Goal: Register for event/course

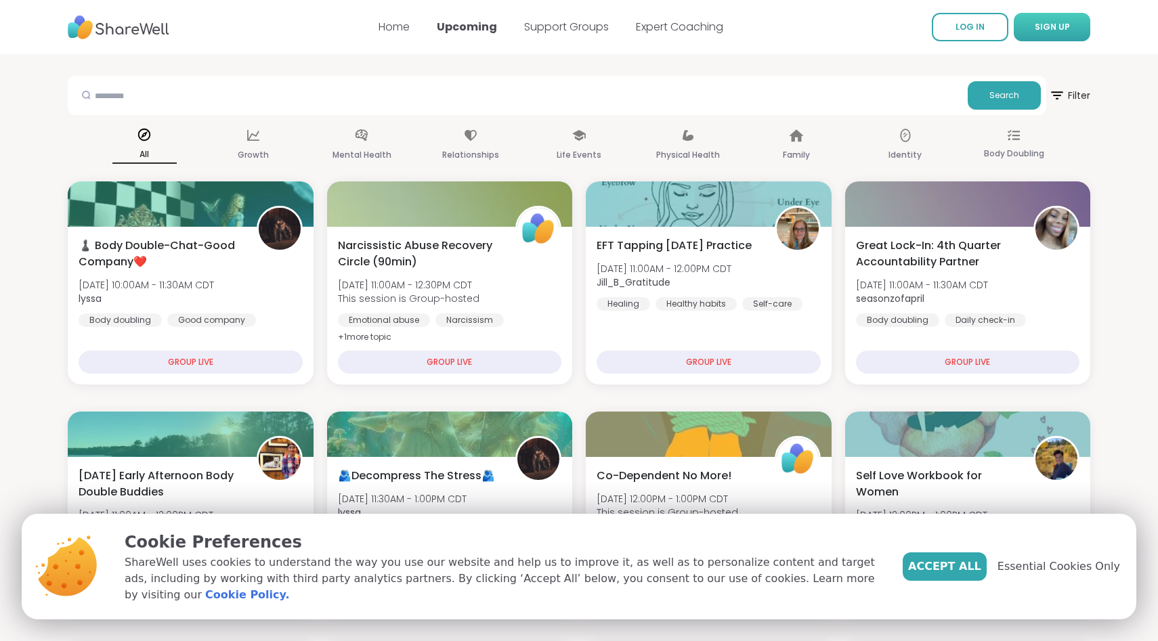
click at [1036, 34] on button "SIGN UP" at bounding box center [1051, 27] width 76 height 28
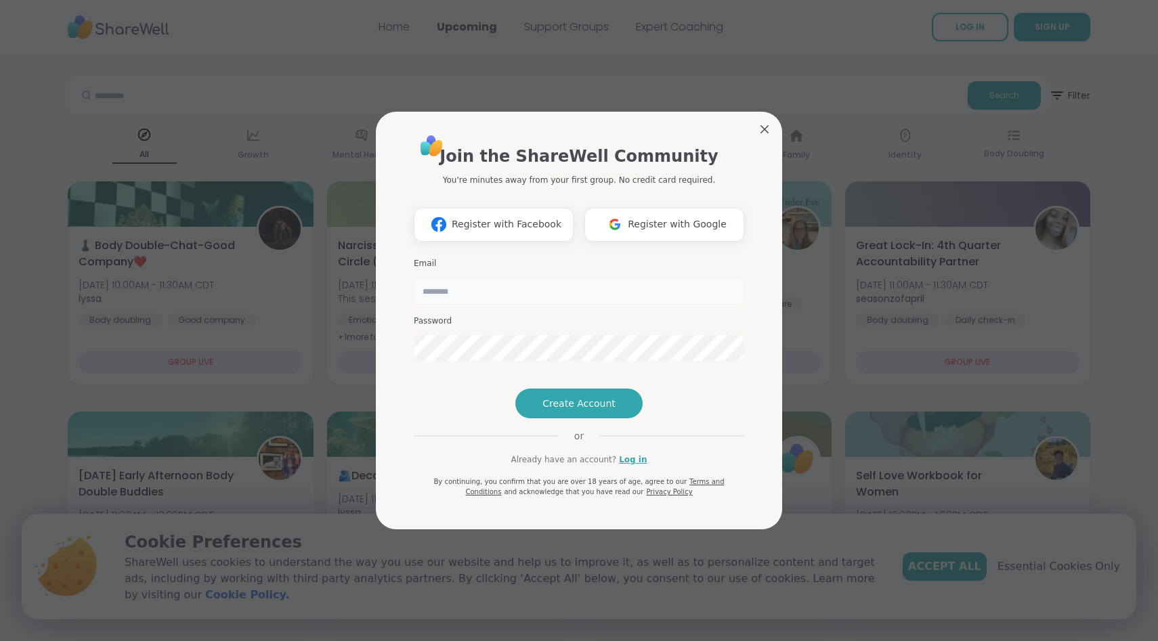
click at [577, 278] on input "email" at bounding box center [579, 291] width 330 height 27
type input "**********"
click at [571, 410] on span "Create Account" at bounding box center [578, 404] width 73 height 14
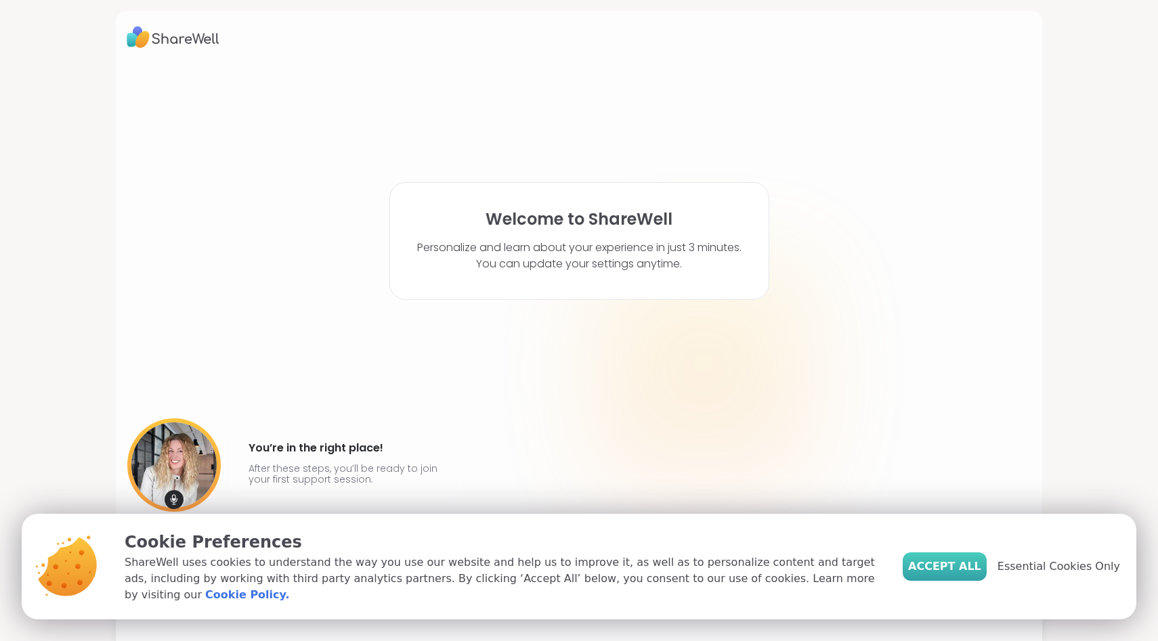
click at [972, 575] on span "Accept All" at bounding box center [944, 566] width 73 height 16
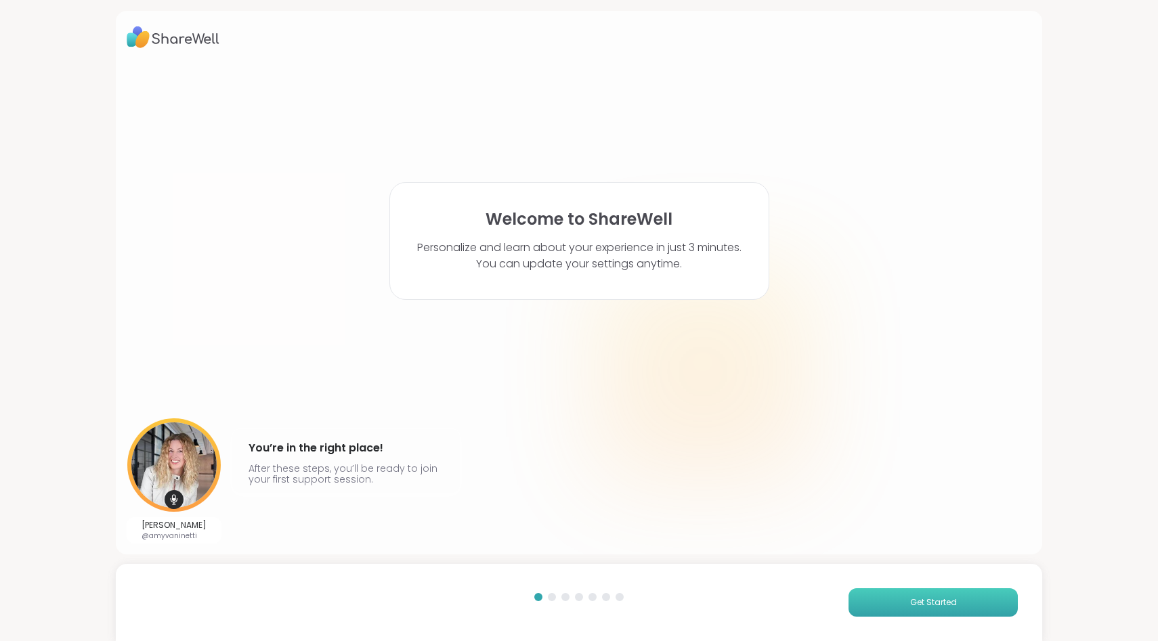
click at [915, 592] on button "Get Started" at bounding box center [932, 602] width 169 height 28
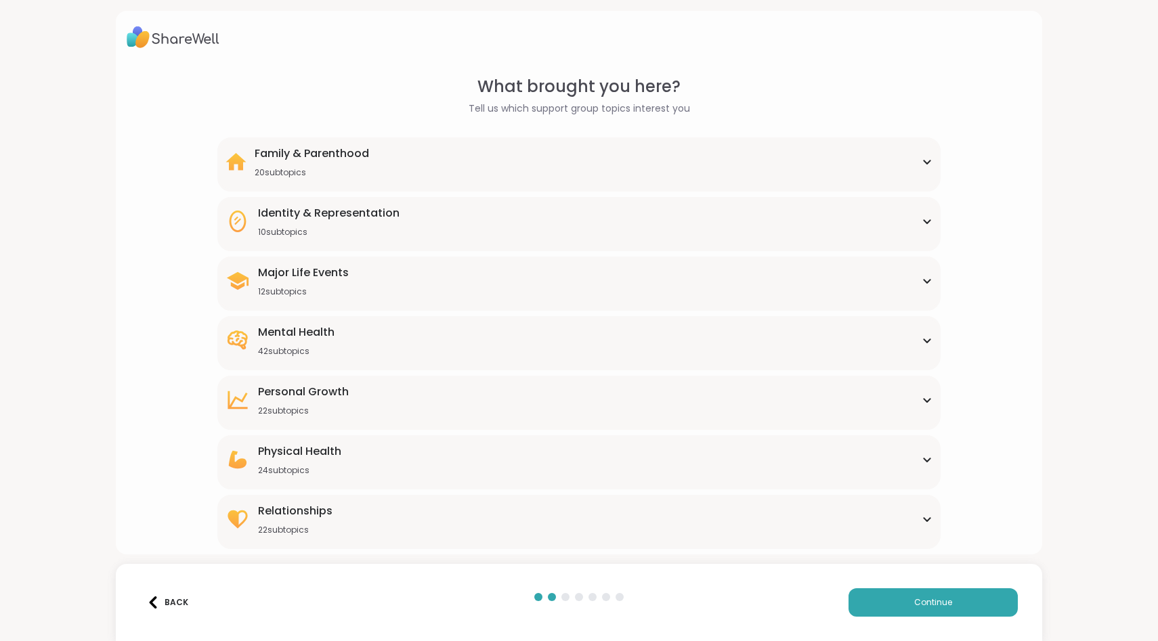
click at [611, 411] on div "[MEDICAL_DATA] 22 subtopics" at bounding box center [578, 400] width 707 height 32
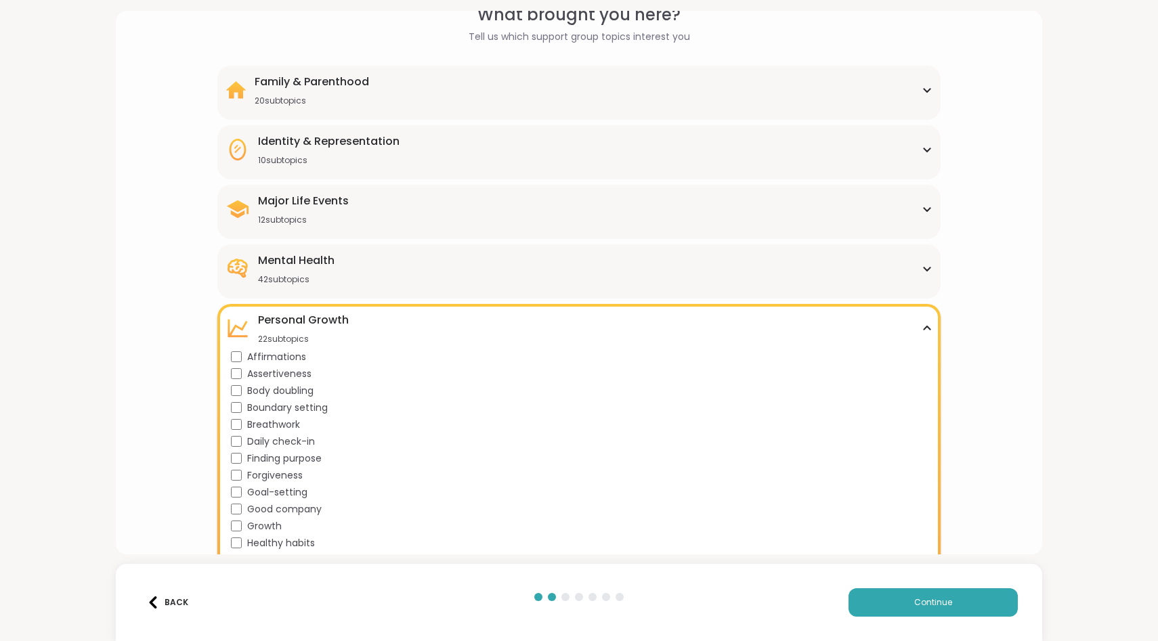
scroll to position [69, 0]
click at [318, 290] on div "Mental Health 42 subtopics Academic stress Addiction [MEDICAL_DATA] Aging Anxie…" at bounding box center [579, 274] width 724 height 54
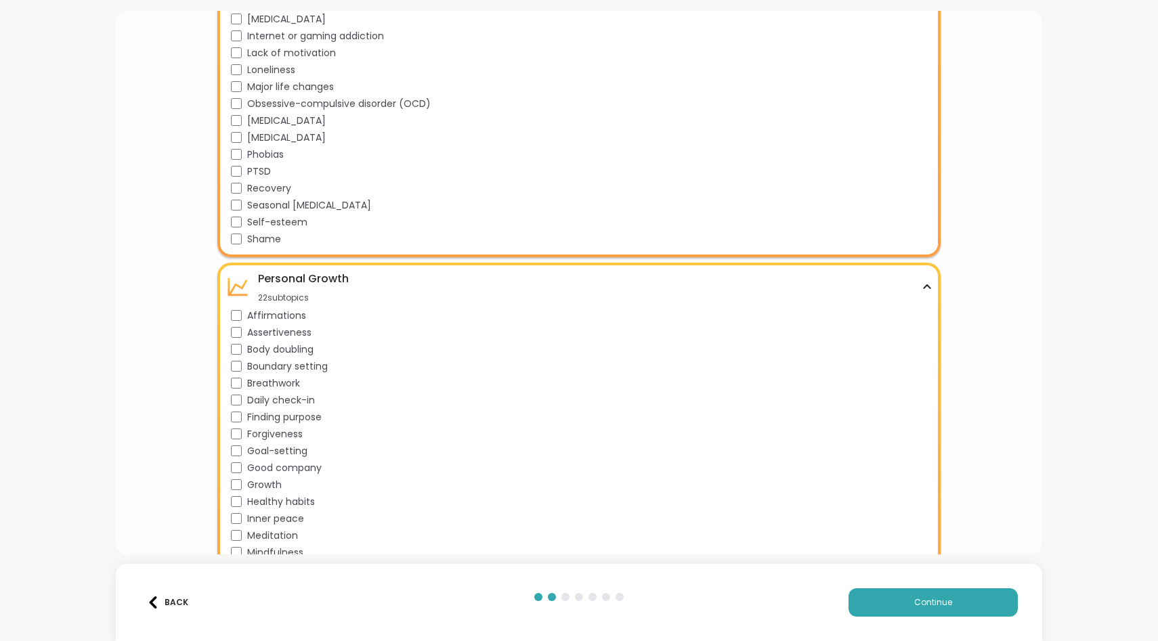
scroll to position [1041, 0]
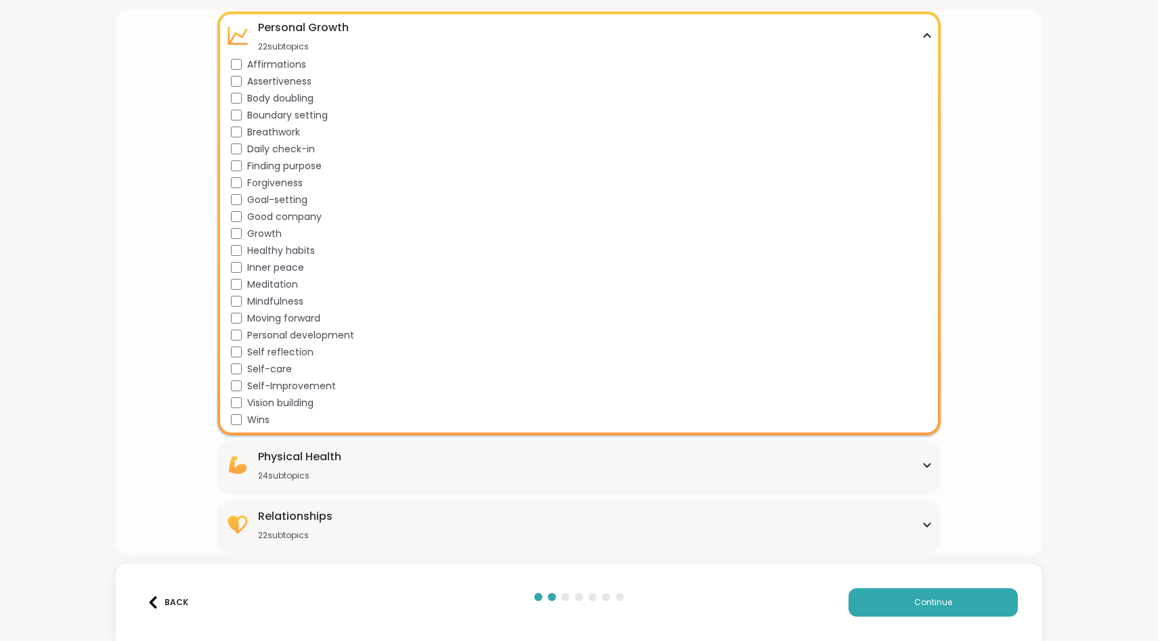
click at [363, 470] on div "Physical Health 24 subtopics" at bounding box center [578, 465] width 707 height 32
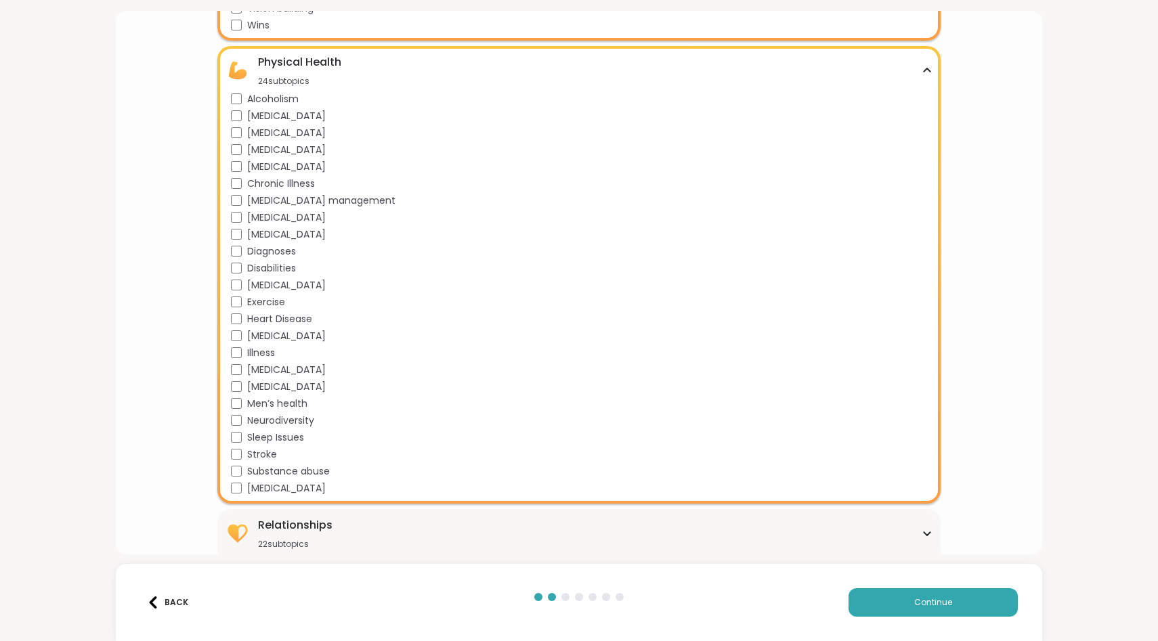
scroll to position [1445, 0]
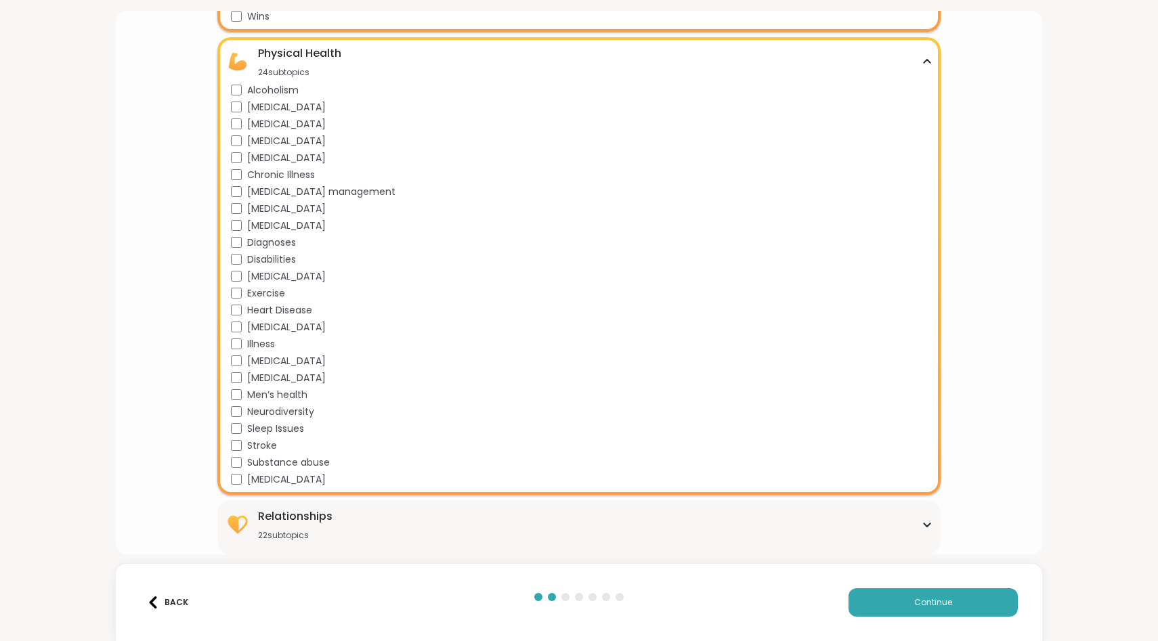
click at [308, 525] on div "Relationships 22 subtopics" at bounding box center [295, 524] width 74 height 32
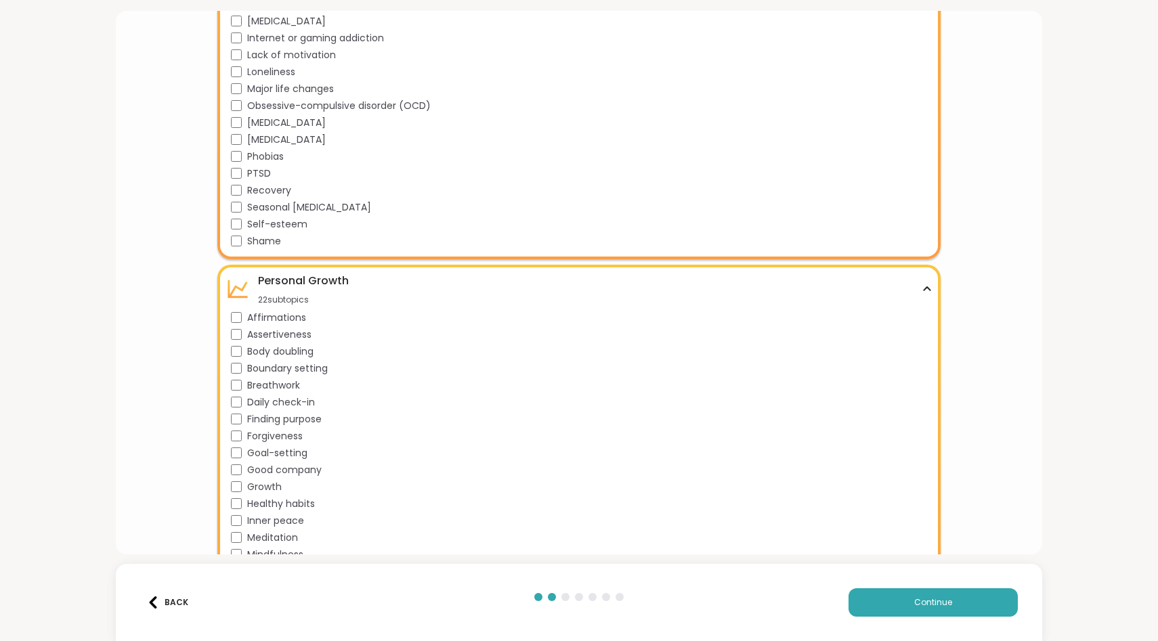
scroll to position [0, 0]
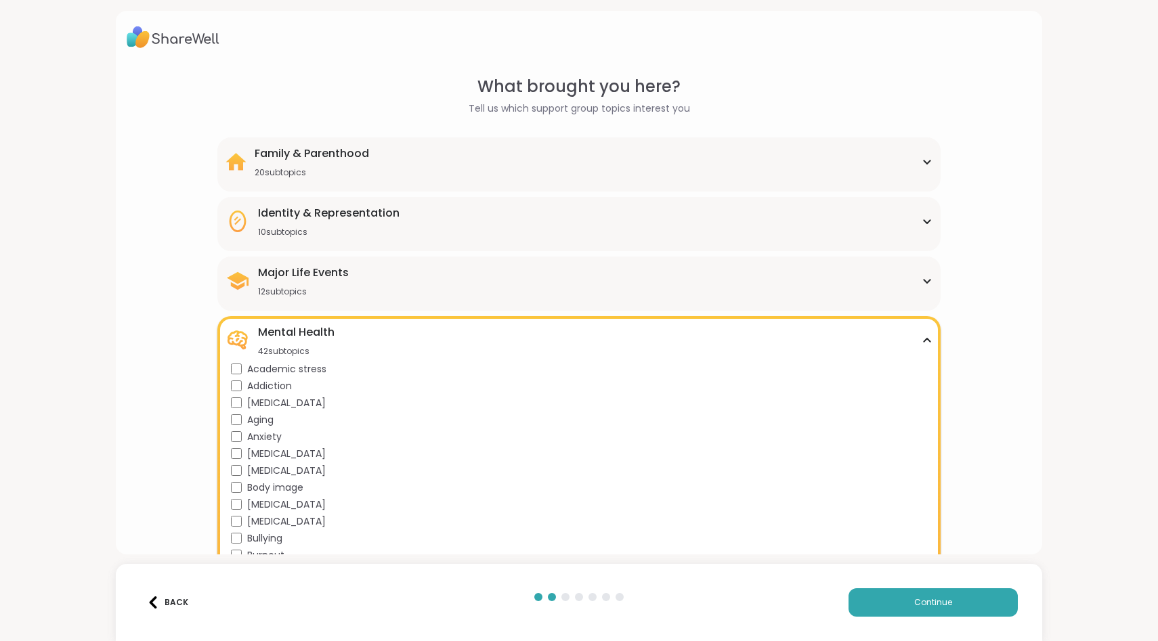
click at [338, 169] on div "20 subtopics" at bounding box center [312, 172] width 114 height 11
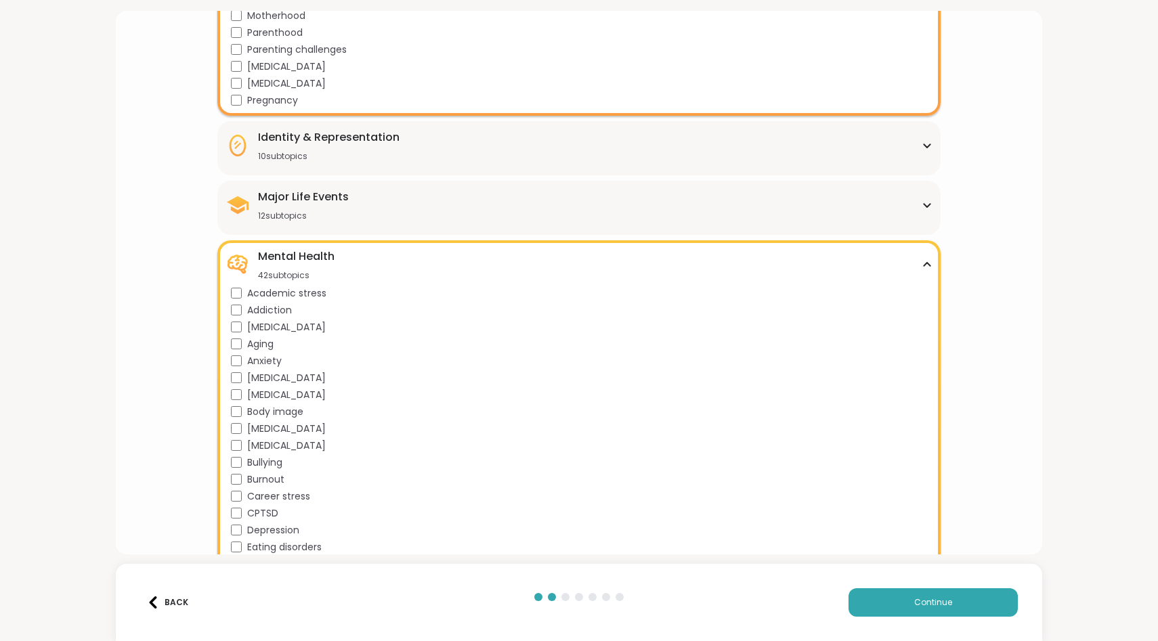
scroll to position [412, 0]
click at [343, 210] on div "12 subtopics" at bounding box center [303, 215] width 91 height 11
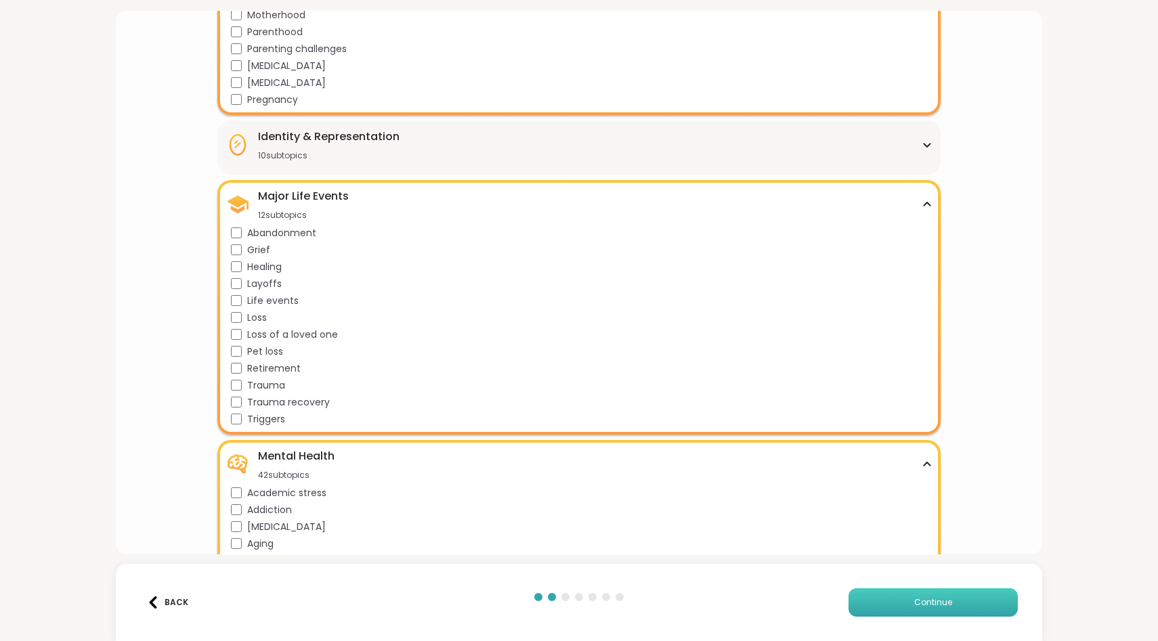
click at [898, 603] on button "Continue" at bounding box center [932, 602] width 169 height 28
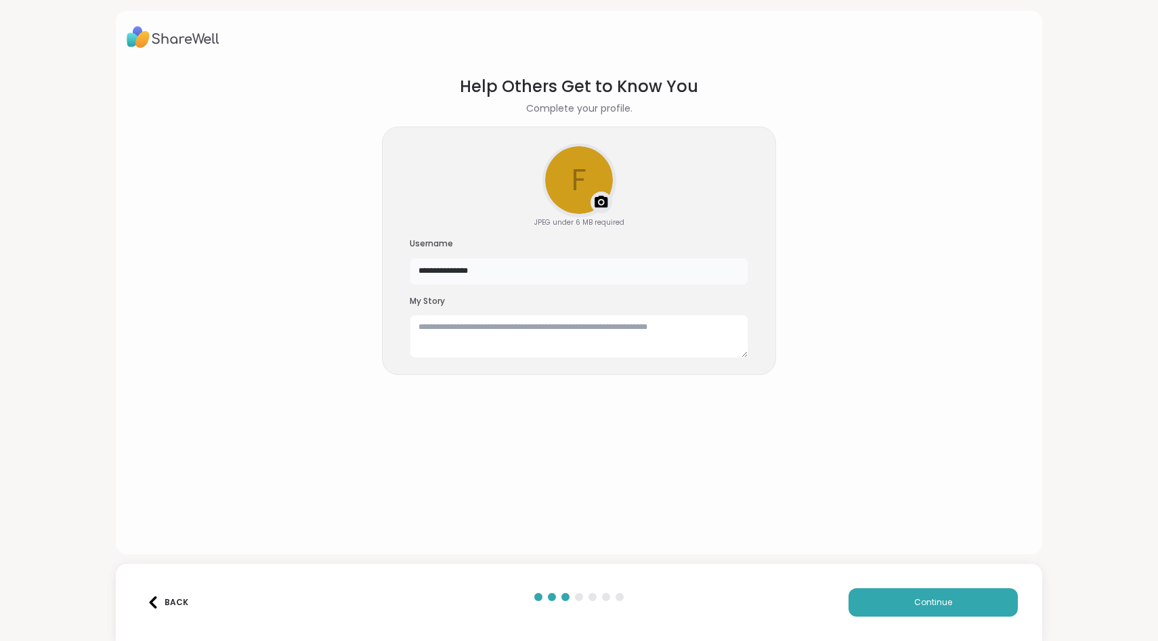
drag, startPoint x: 639, startPoint y: 267, endPoint x: 169, endPoint y: 303, distance: 471.2
click at [169, 303] on section "**********" at bounding box center [579, 304] width 904 height 480
type input "*"
type input "**********"
click at [480, 345] on textarea at bounding box center [579, 336] width 338 height 43
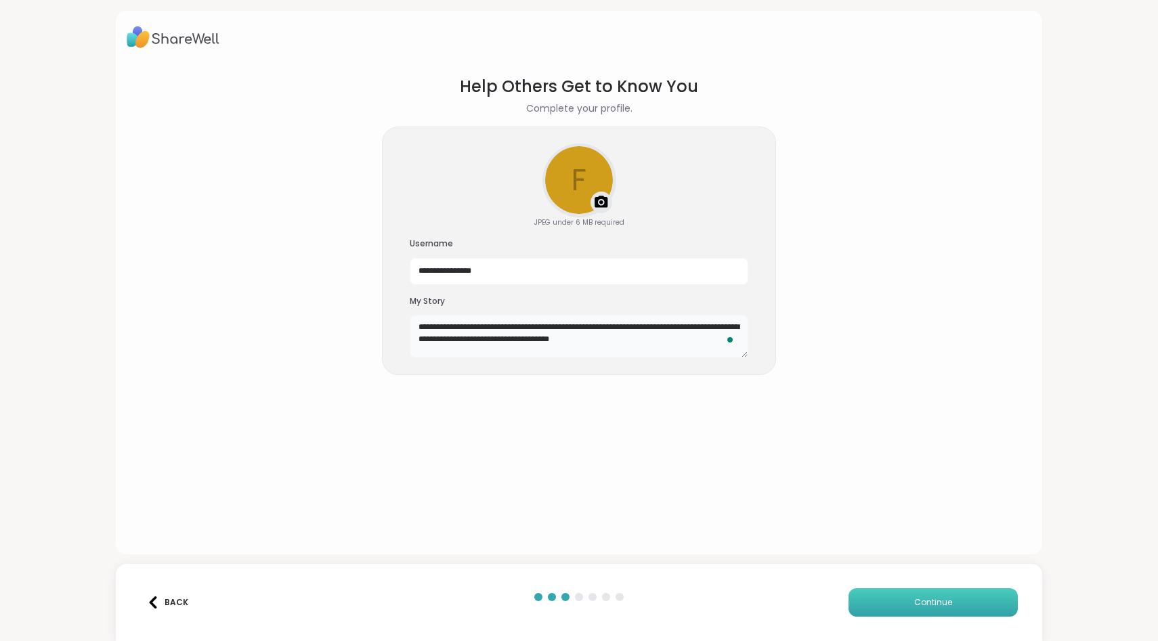
type textarea "**********"
click at [898, 594] on button "Continue" at bounding box center [932, 602] width 169 height 28
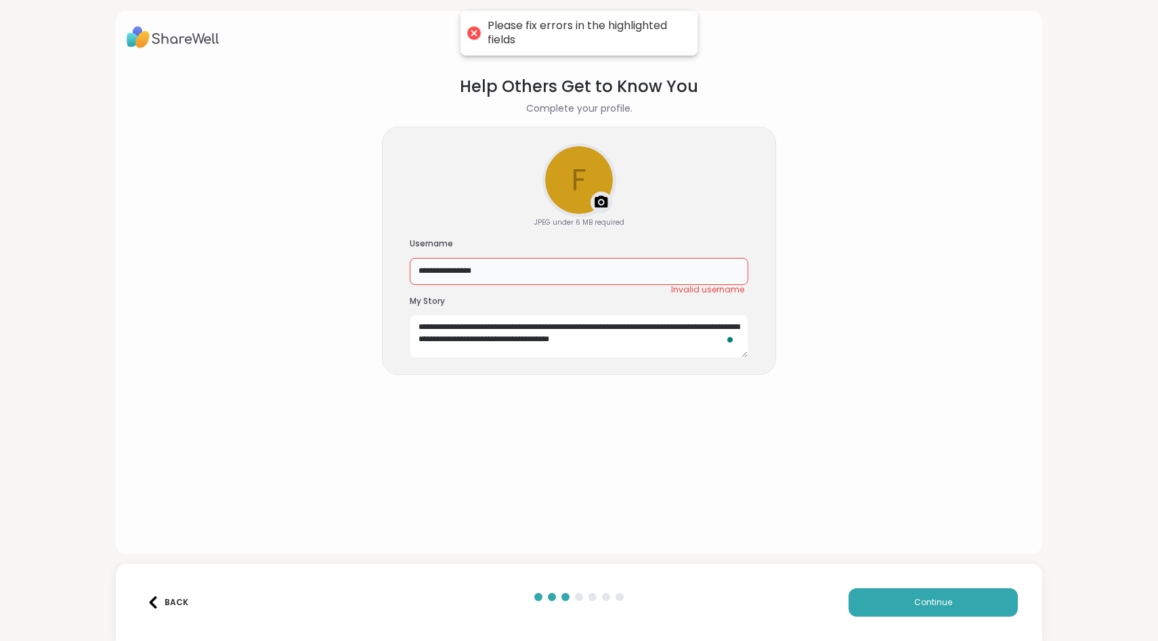
click at [536, 267] on input "**********" at bounding box center [579, 271] width 338 height 27
drag, startPoint x: 536, startPoint y: 267, endPoint x: 391, endPoint y: 265, distance: 144.9
click at [391, 265] on div "**********" at bounding box center [579, 251] width 394 height 249
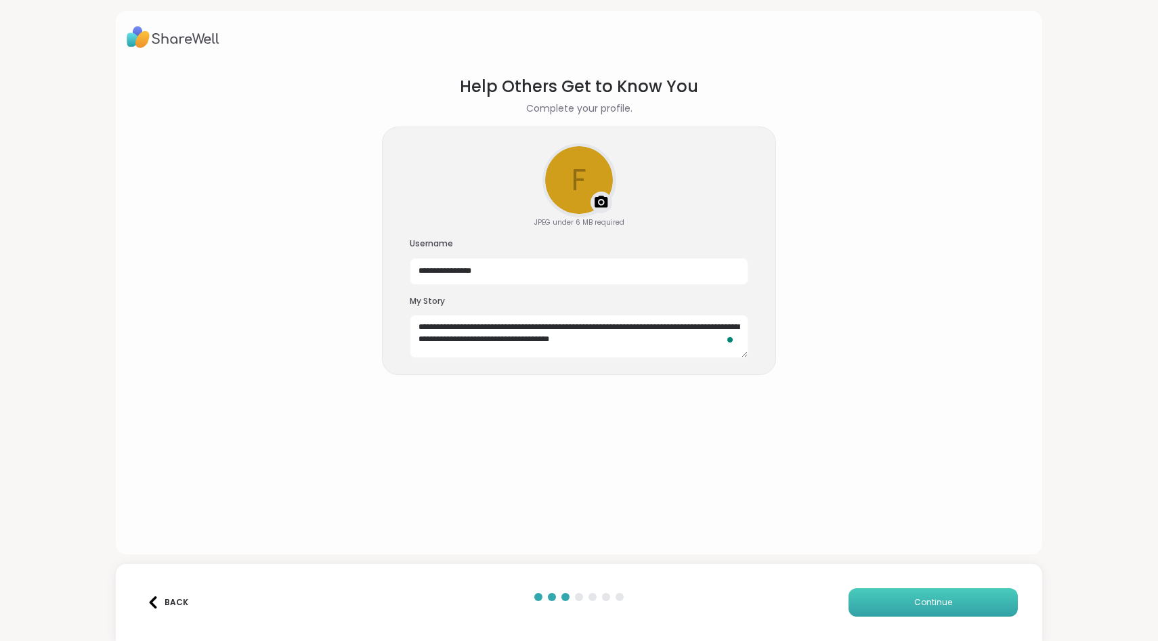
click at [882, 600] on button "Continue" at bounding box center [932, 602] width 169 height 28
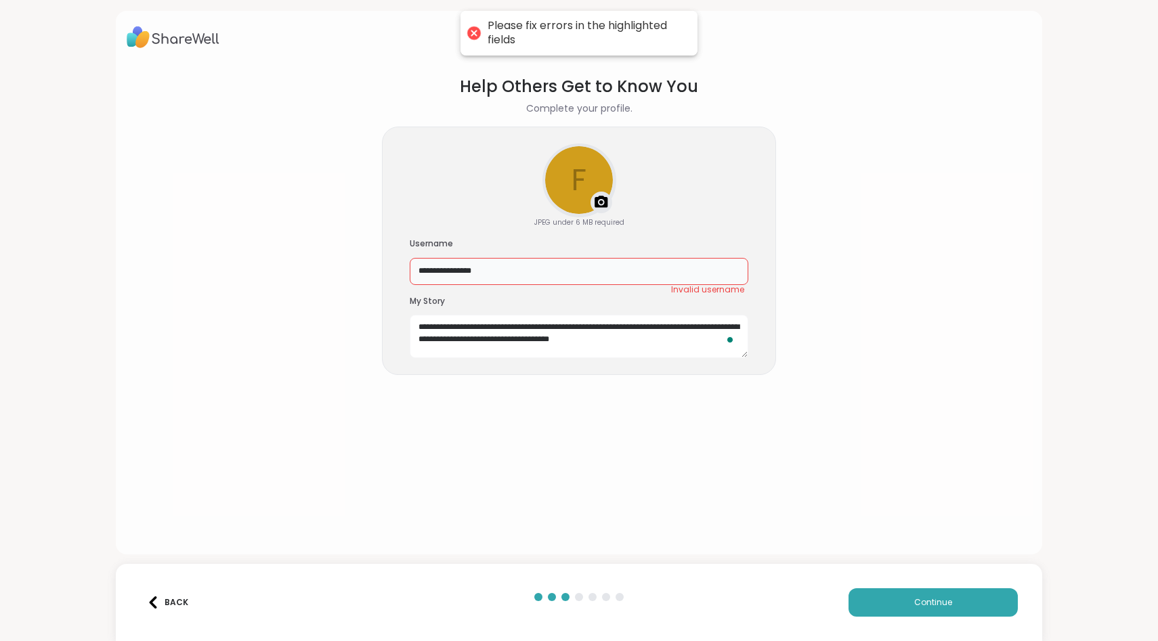
click at [578, 264] on input "**********" at bounding box center [579, 271] width 338 height 27
click at [492, 271] on input "**********" at bounding box center [579, 271] width 338 height 27
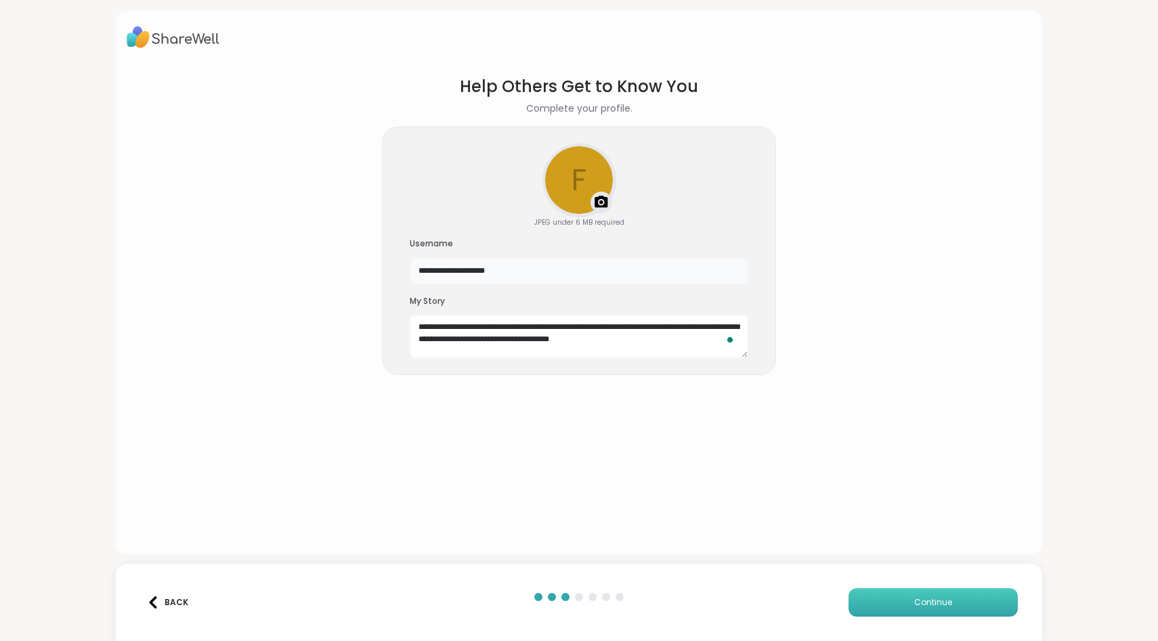
type input "**********"
click at [936, 600] on span "Continue" at bounding box center [933, 602] width 38 height 12
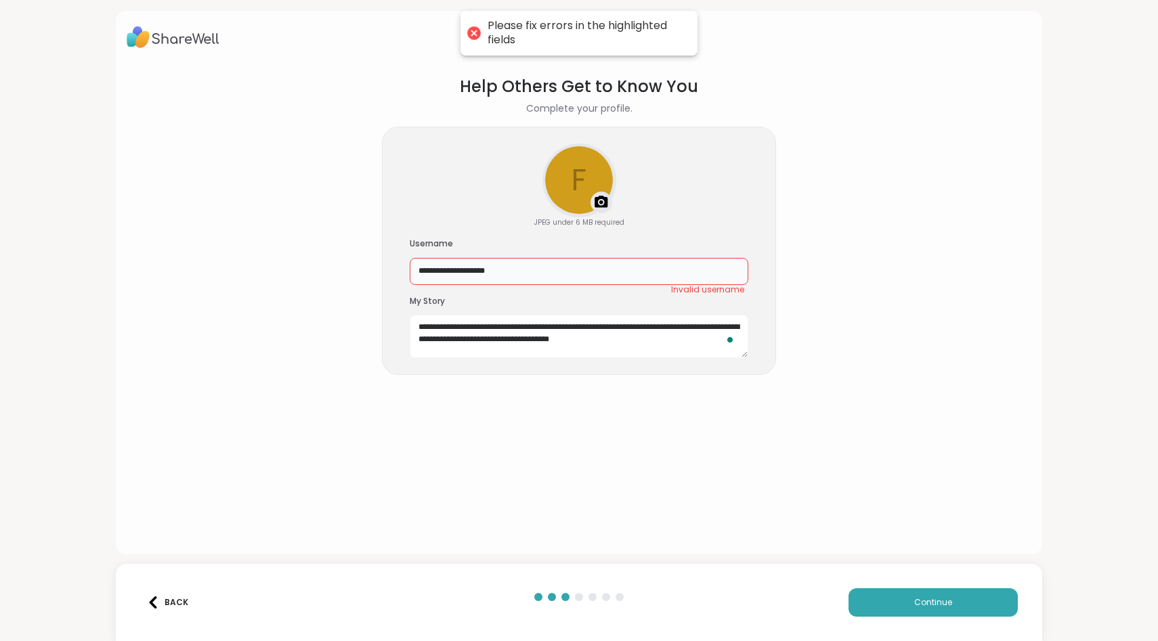
drag, startPoint x: 525, startPoint y: 270, endPoint x: 356, endPoint y: 267, distance: 168.6
click at [356, 268] on section "**********" at bounding box center [579, 304] width 904 height 480
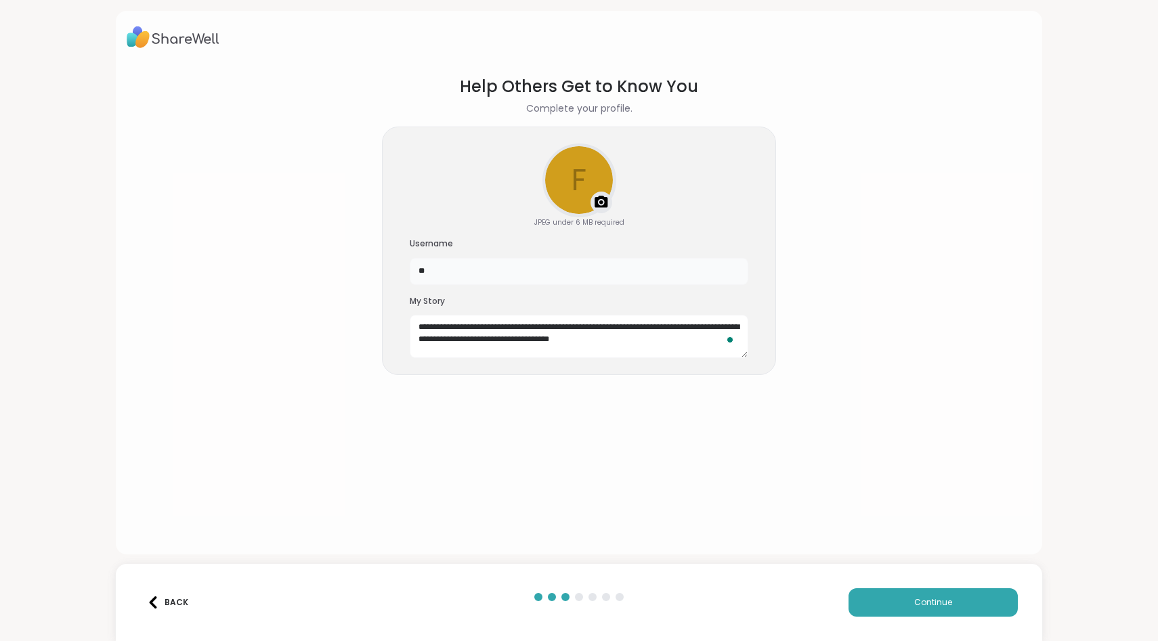
type input "*"
type input "**********"
click at [860, 597] on button "Continue" at bounding box center [932, 602] width 169 height 28
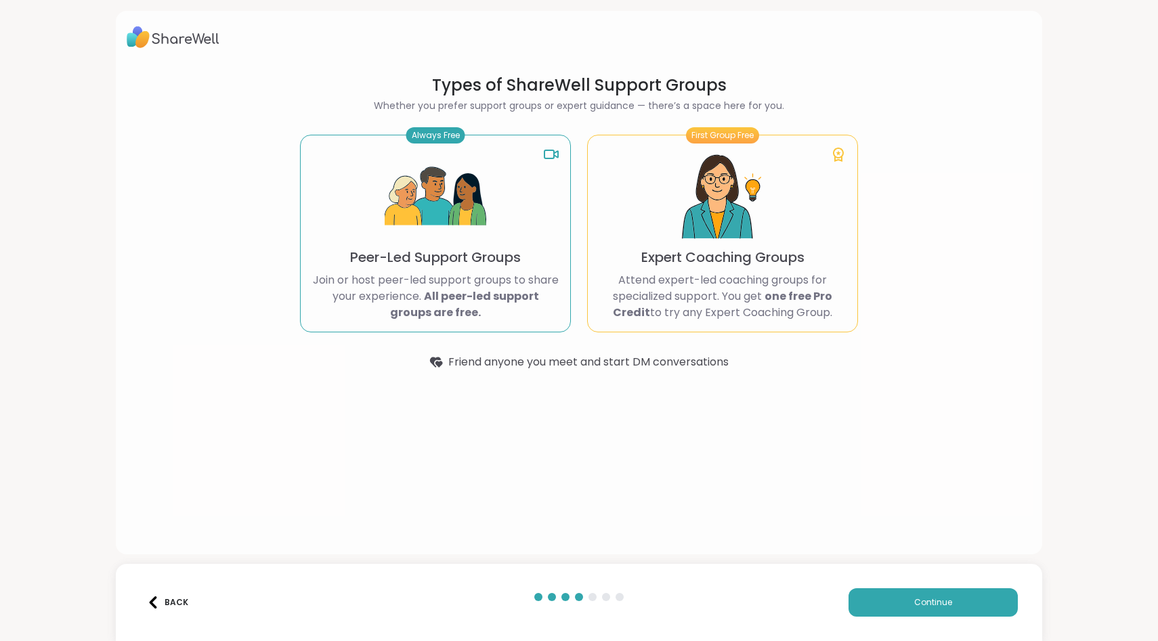
click at [462, 267] on div "Always Free Peer-Led Support Groups Join or host peer-led support groups to sha…" at bounding box center [435, 234] width 271 height 198
click at [946, 611] on button "Continue" at bounding box center [932, 602] width 169 height 28
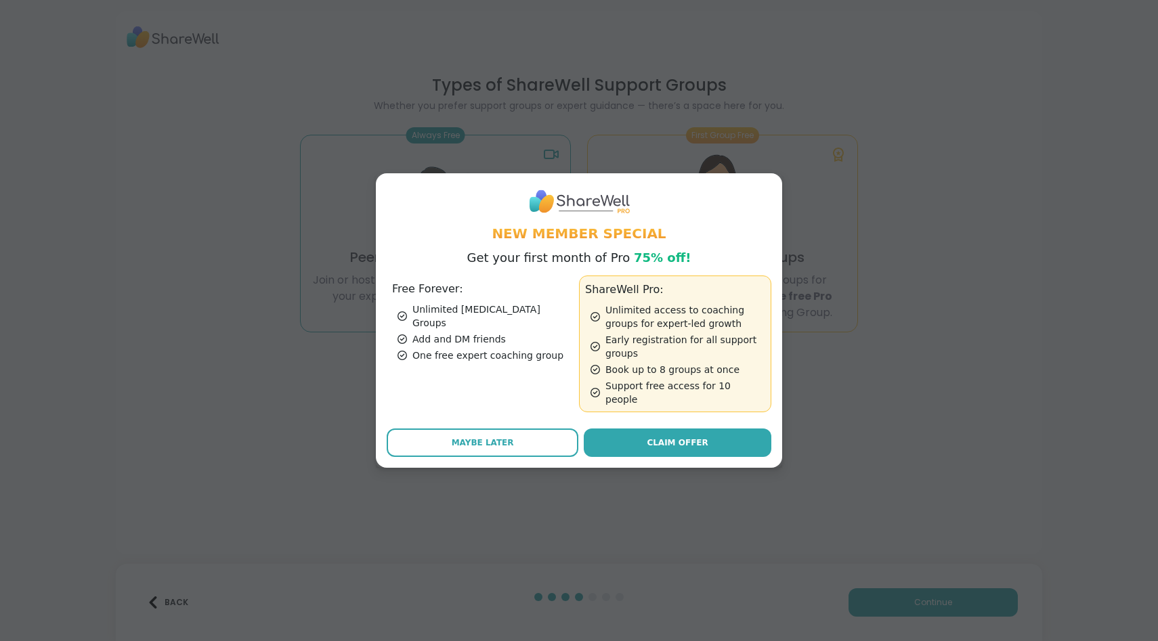
click at [503, 336] on div "Add and DM friends" at bounding box center [485, 339] width 176 height 14
click at [512, 444] on button "Maybe Later" at bounding box center [483, 442] width 192 height 28
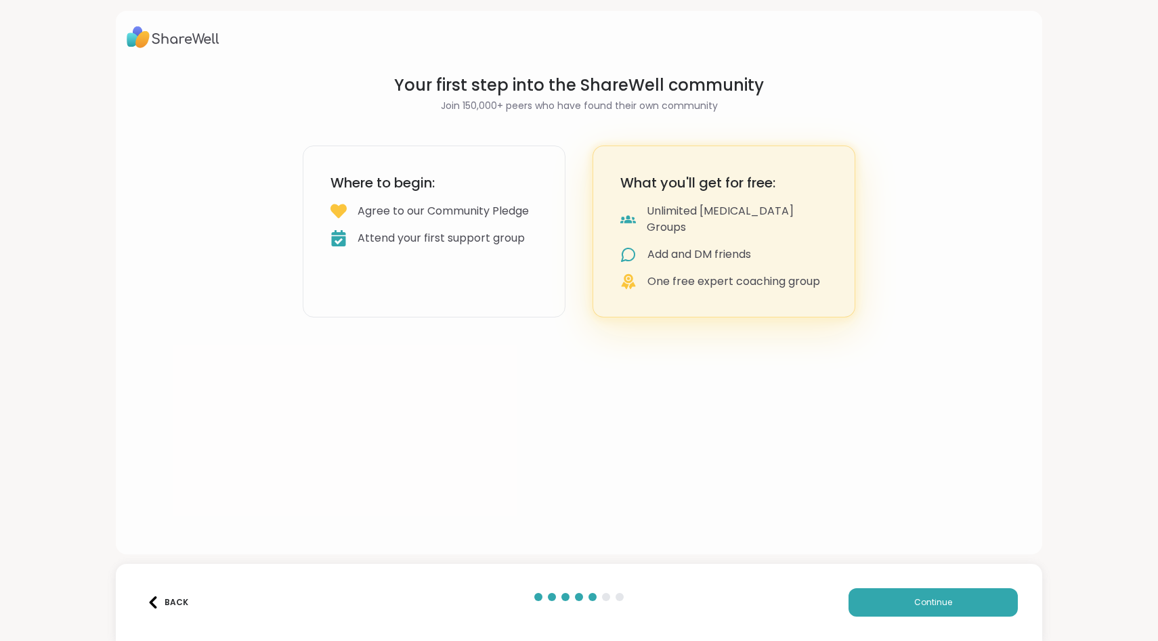
click at [435, 246] on div "Attend your first support group" at bounding box center [440, 238] width 167 height 16
click at [909, 602] on button "Continue" at bounding box center [932, 602] width 169 height 28
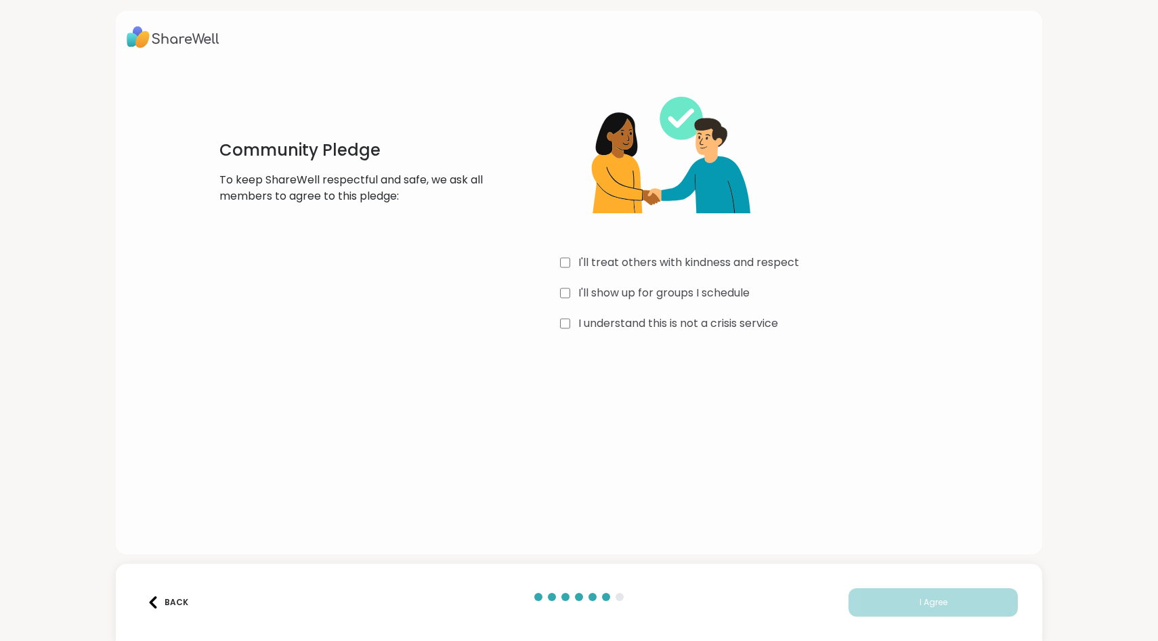
click at [564, 301] on div "I'll treat others with kindness and respect I'll show up for groups I schedule …" at bounding box center [762, 204] width 405 height 261
click at [571, 322] on div "I understand this is not a crisis service" at bounding box center [762, 323] width 405 height 16
click at [900, 619] on div "Back I Agree" at bounding box center [579, 602] width 926 height 77
click at [906, 610] on button "I Agree" at bounding box center [932, 602] width 169 height 28
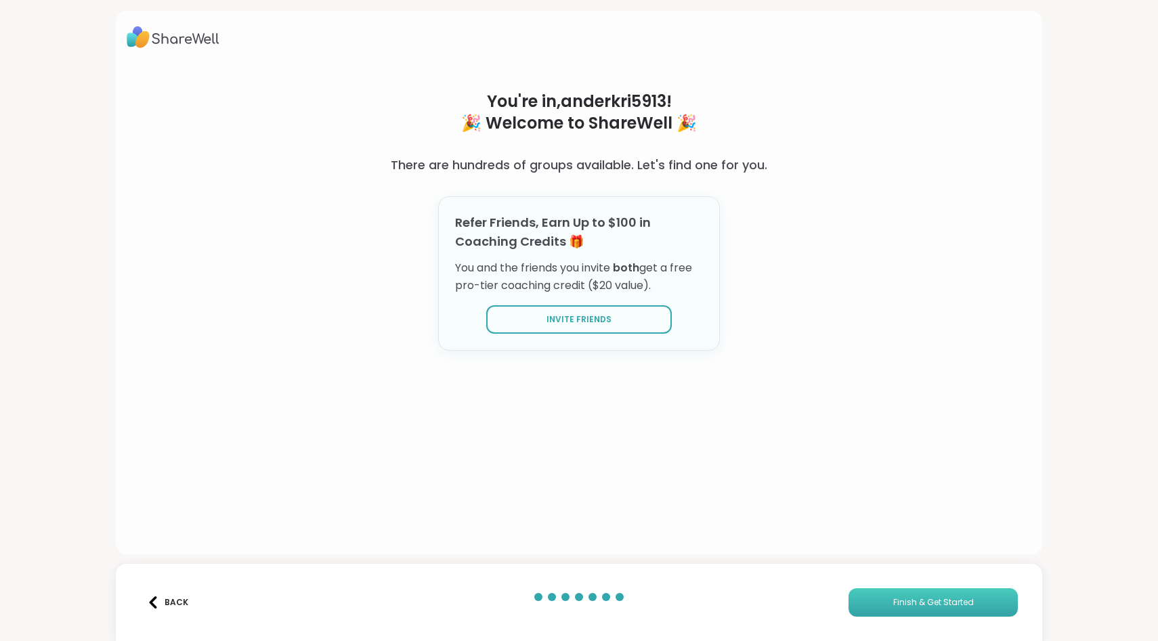
click at [906, 610] on button "Finish & Get Started" at bounding box center [932, 602] width 169 height 28
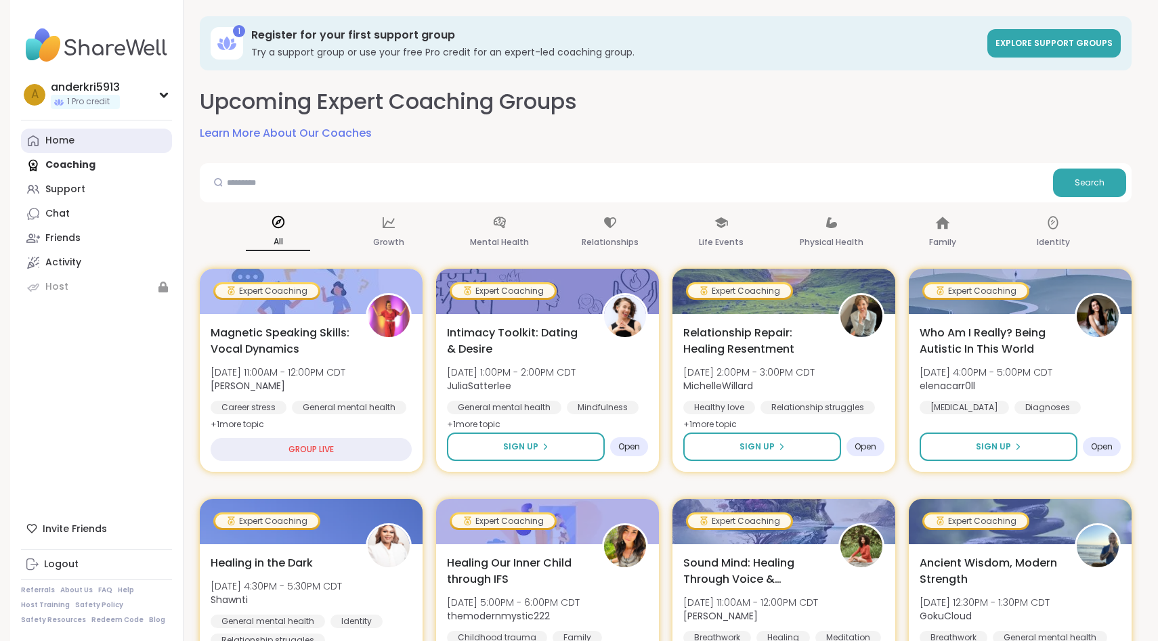
click at [61, 135] on div "Home" at bounding box center [59, 141] width 29 height 14
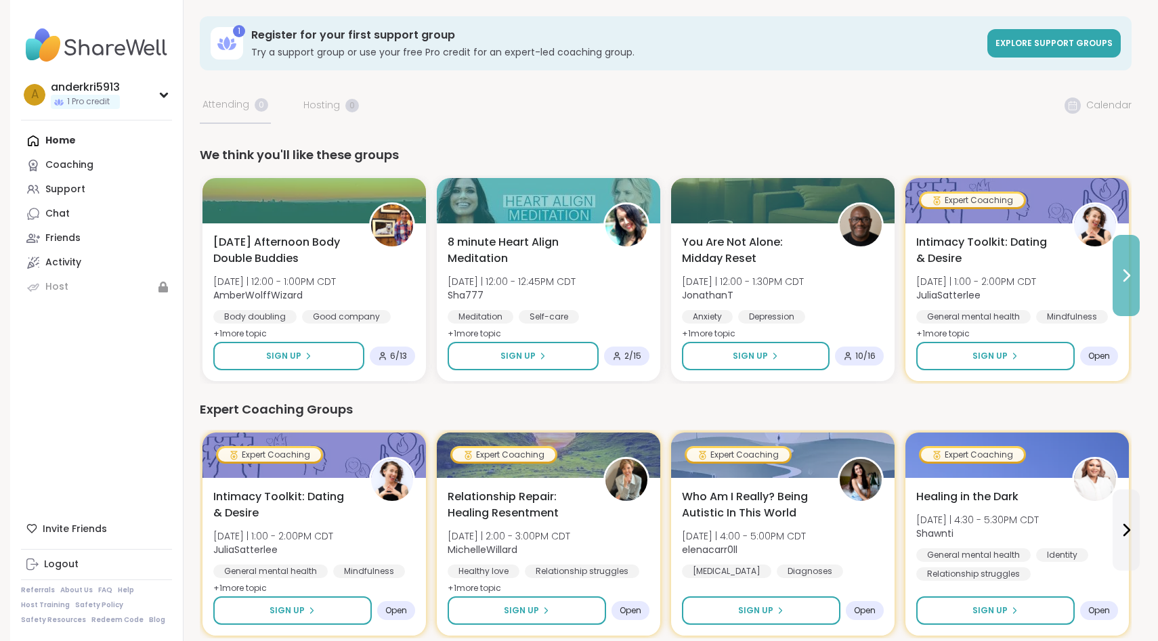
click at [1118, 280] on icon at bounding box center [1126, 275] width 16 height 16
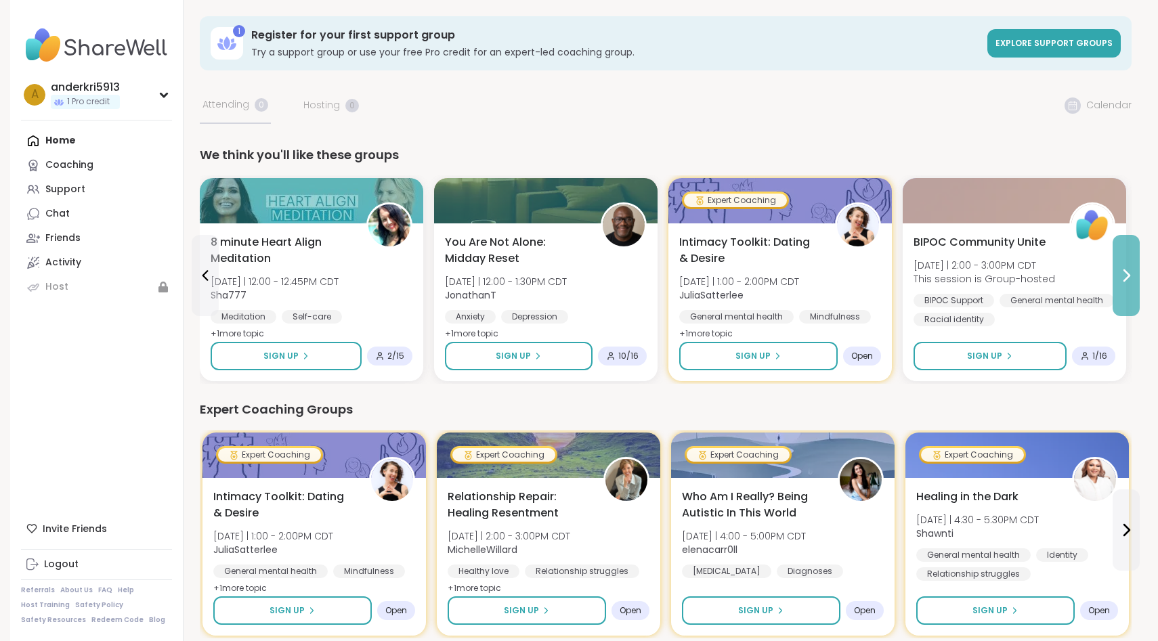
click at [1118, 280] on icon at bounding box center [1126, 275] width 16 height 16
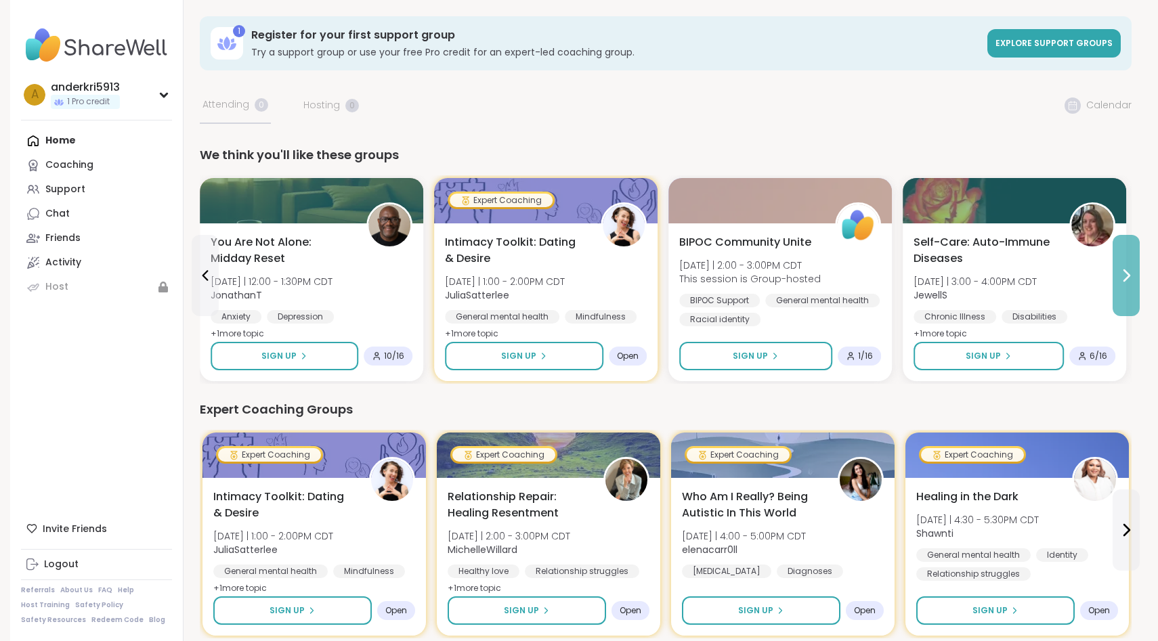
click at [1118, 280] on icon at bounding box center [1126, 275] width 16 height 16
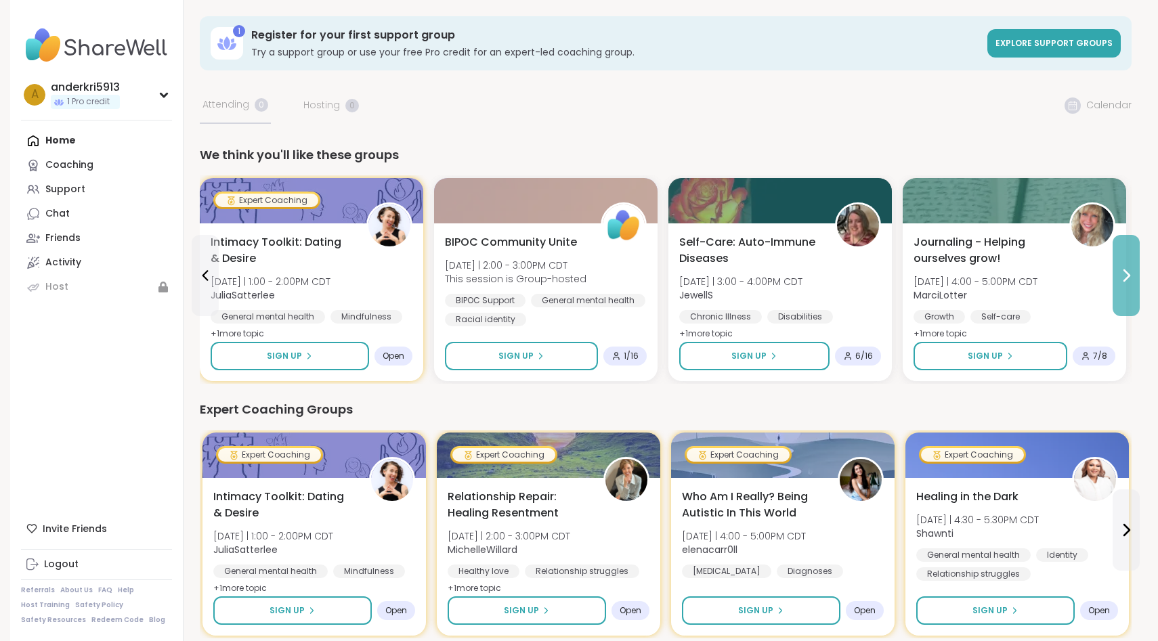
click at [1120, 286] on button at bounding box center [1125, 275] width 27 height 81
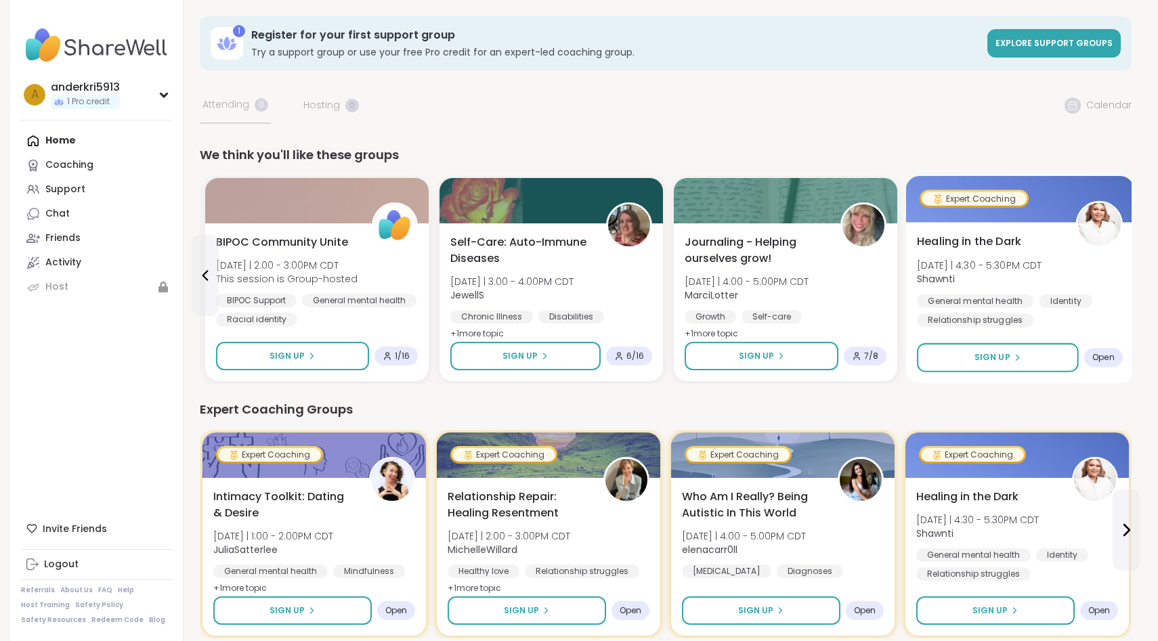
click at [1121, 287] on div "Healing in the Dark [DATE] | 4:30 - 5:30PM CDT Shawnti General mental health Id…" at bounding box center [1020, 281] width 206 height 94
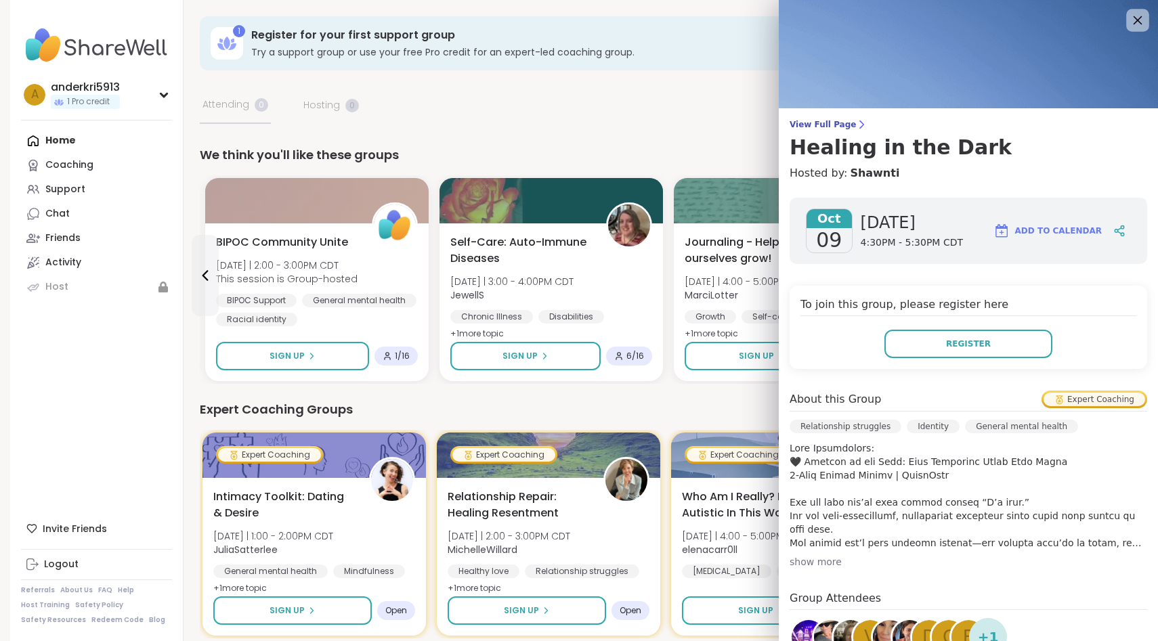
click at [1140, 21] on icon at bounding box center [1136, 20] width 17 height 17
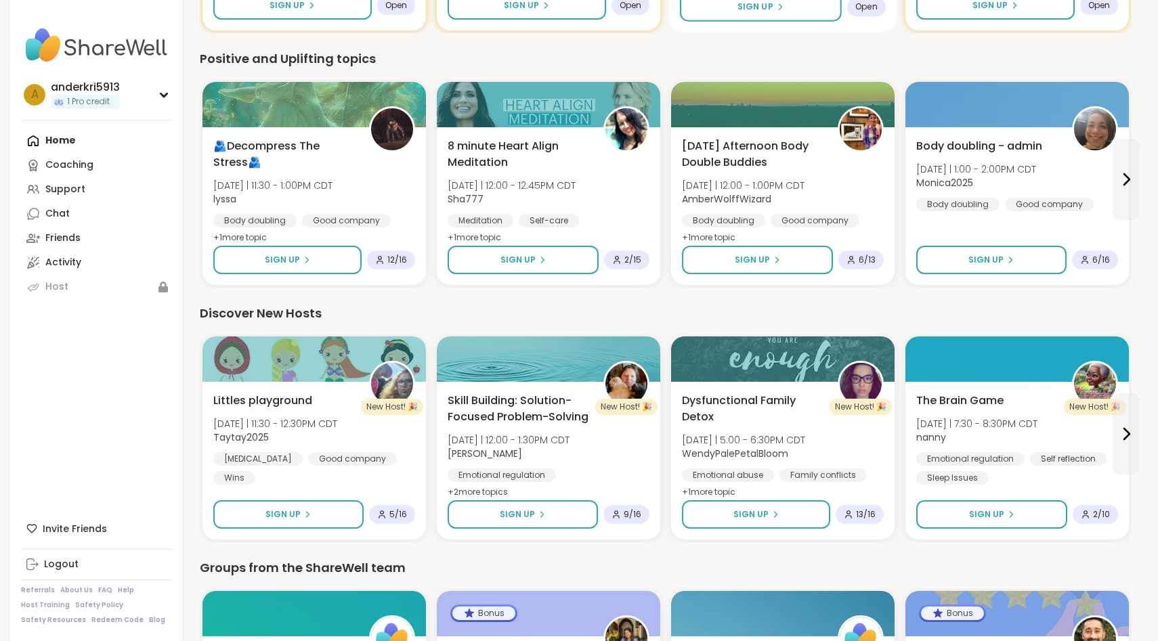
scroll to position [607, 0]
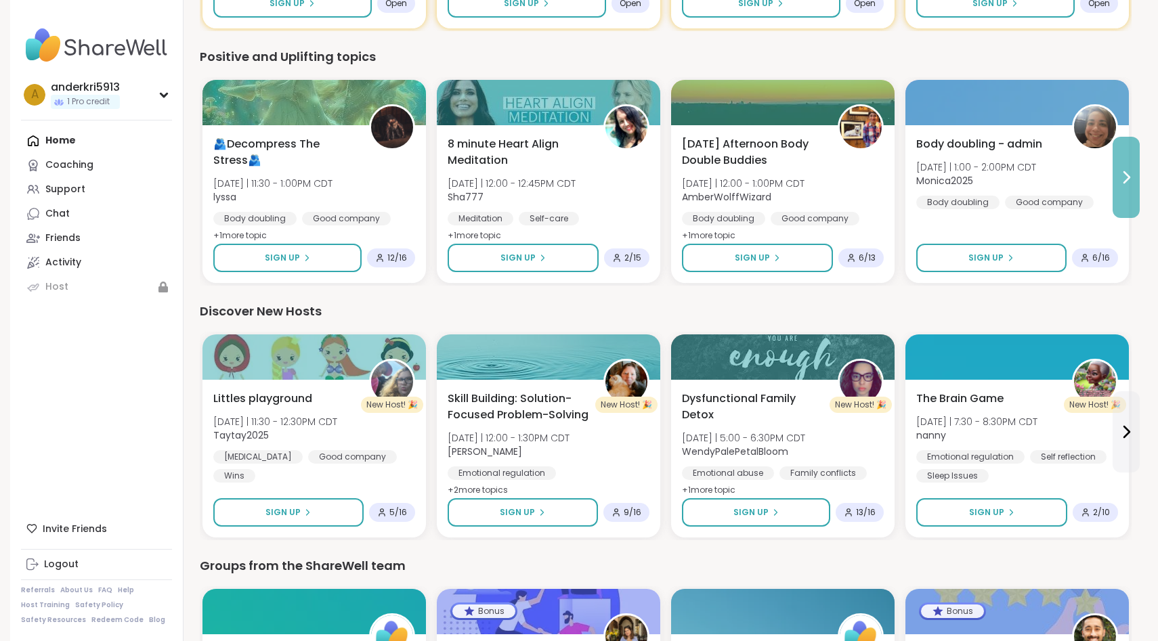
click at [1128, 188] on button at bounding box center [1125, 177] width 27 height 81
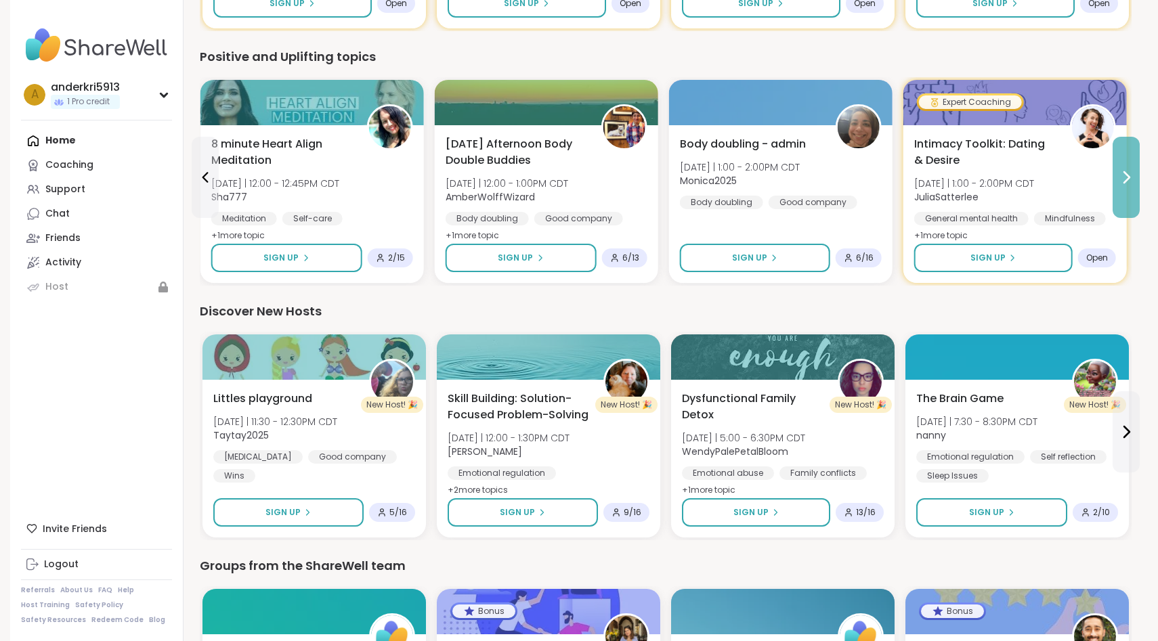
click at [1128, 188] on button at bounding box center [1125, 177] width 27 height 81
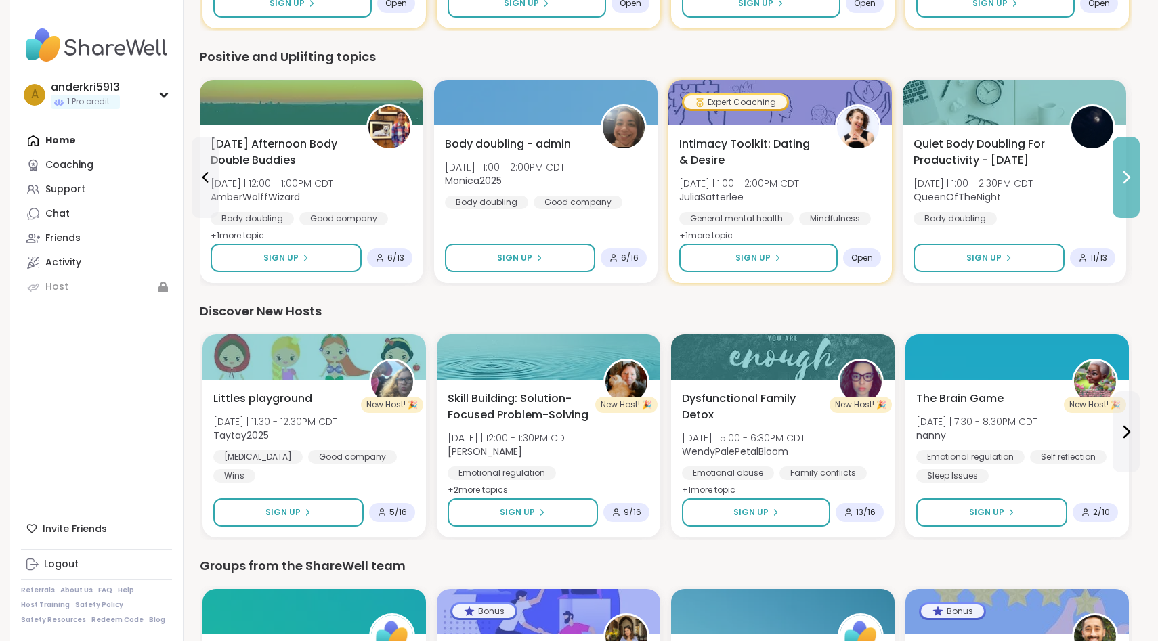
click at [1128, 188] on button at bounding box center [1125, 177] width 27 height 81
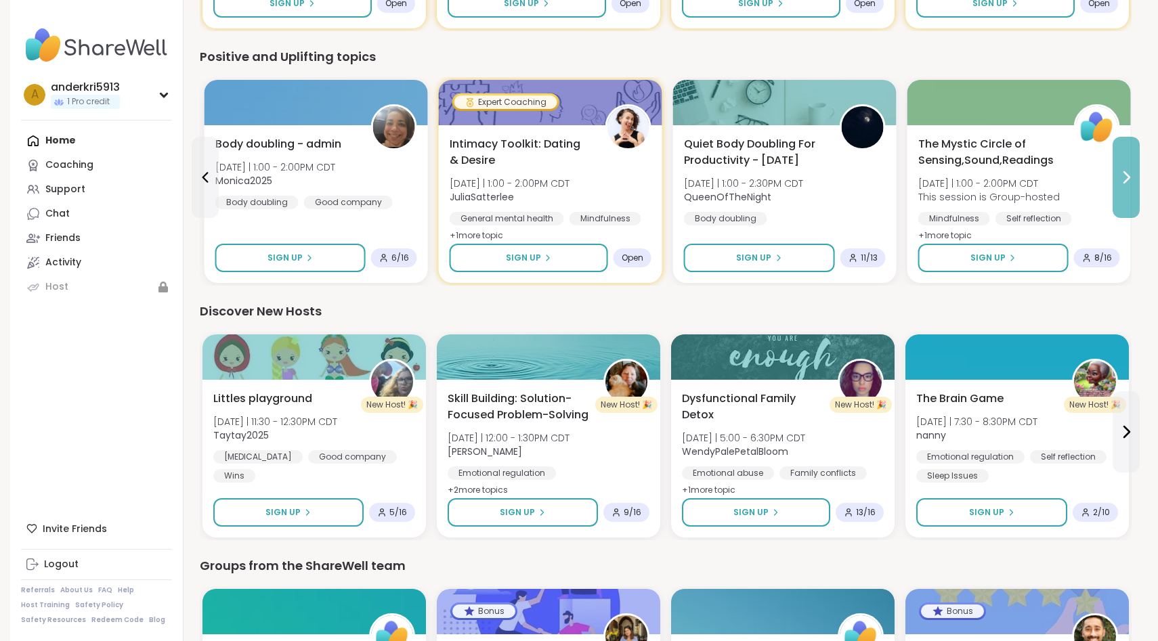
click at [1128, 188] on button at bounding box center [1125, 177] width 27 height 81
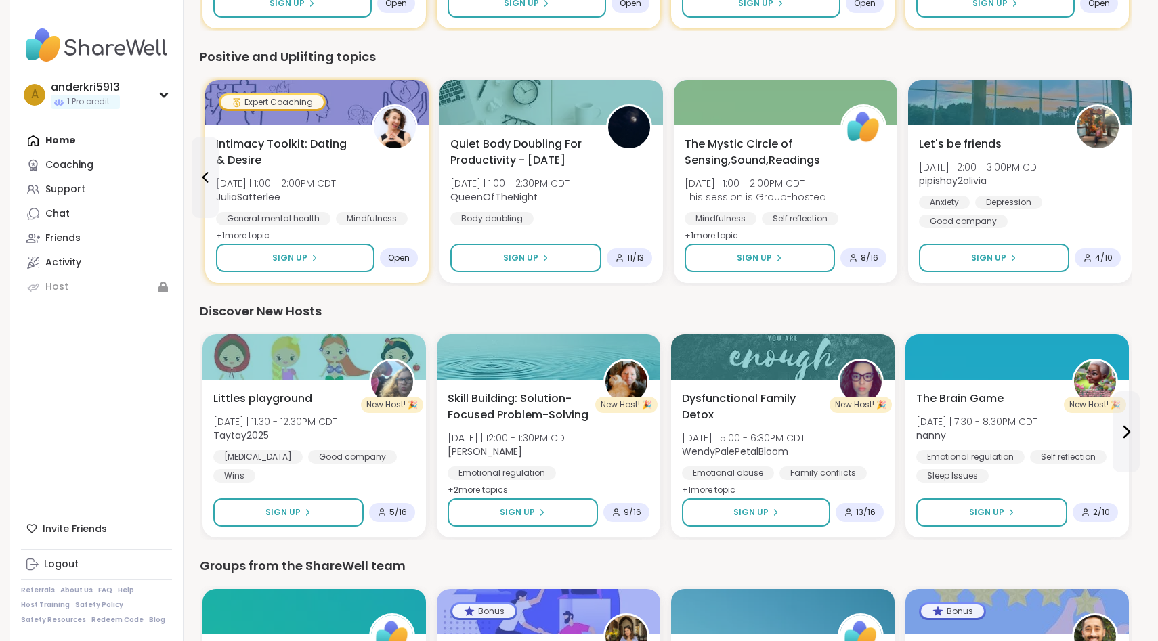
click at [1128, 188] on div "Let's be friends [DATE] | 2:00 - 3:00PM CDT pipishay2olivia Anxiety [MEDICAL_DA…" at bounding box center [1019, 204] width 223 height 158
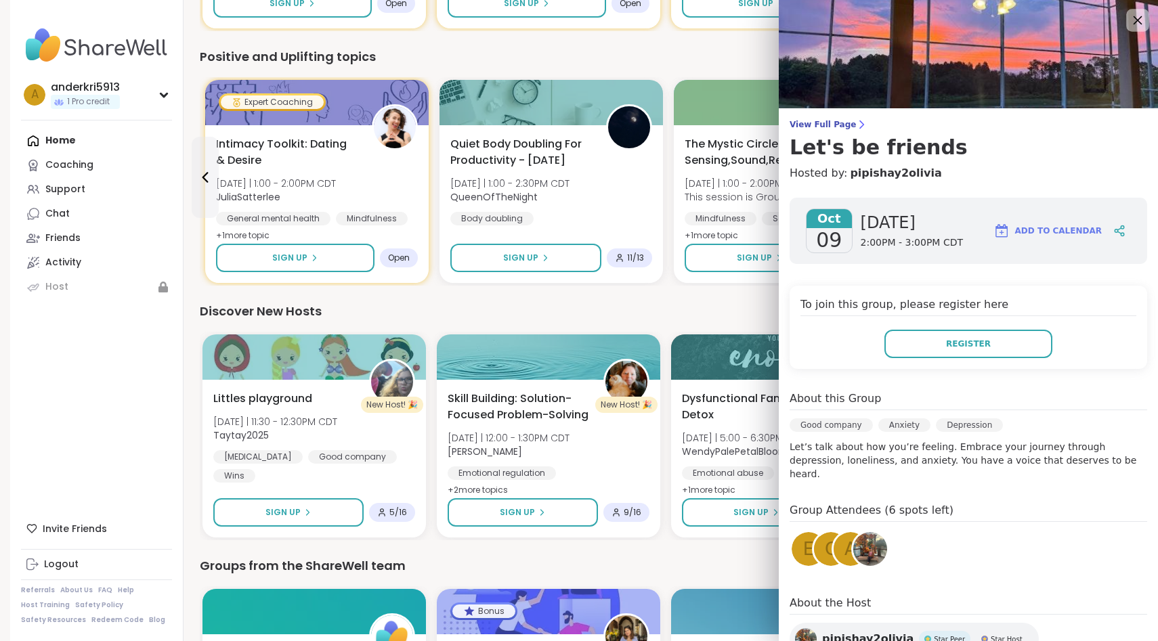
click at [1140, 20] on icon at bounding box center [1136, 20] width 17 height 17
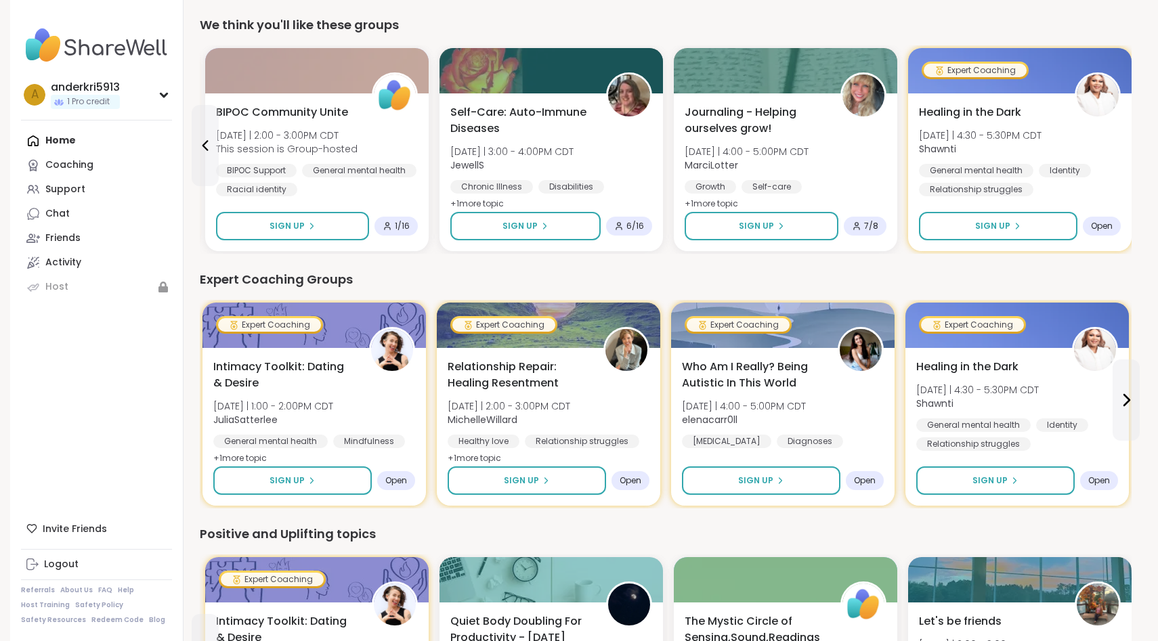
scroll to position [108, 0]
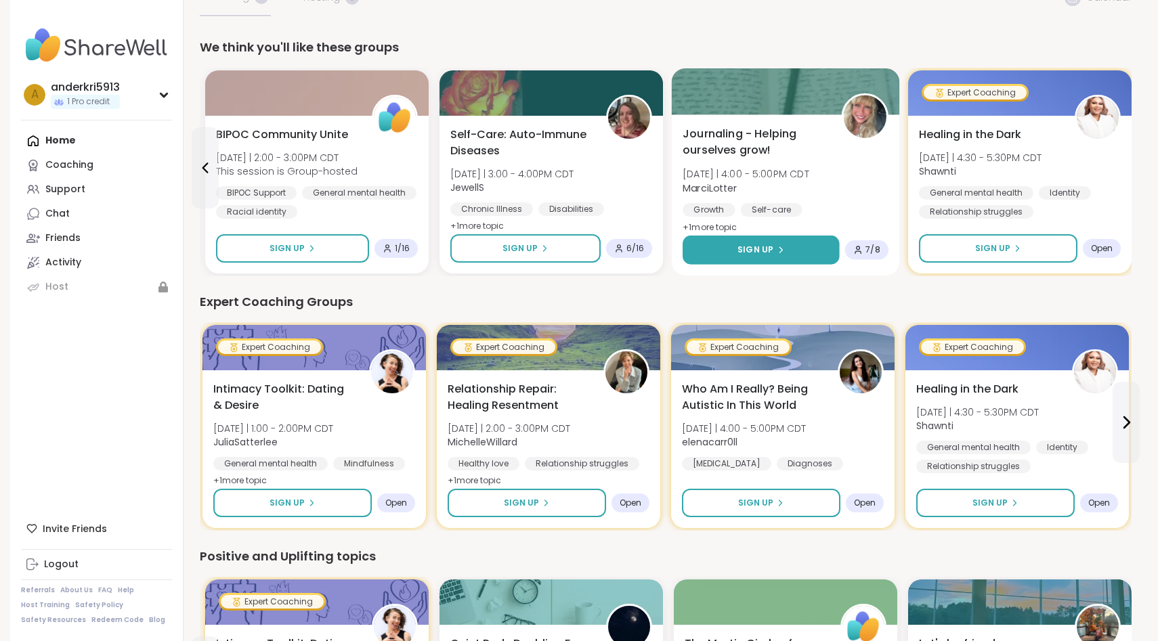
click at [792, 244] on button "Sign Up" at bounding box center [760, 250] width 157 height 29
